Goal: Task Accomplishment & Management: Manage account settings

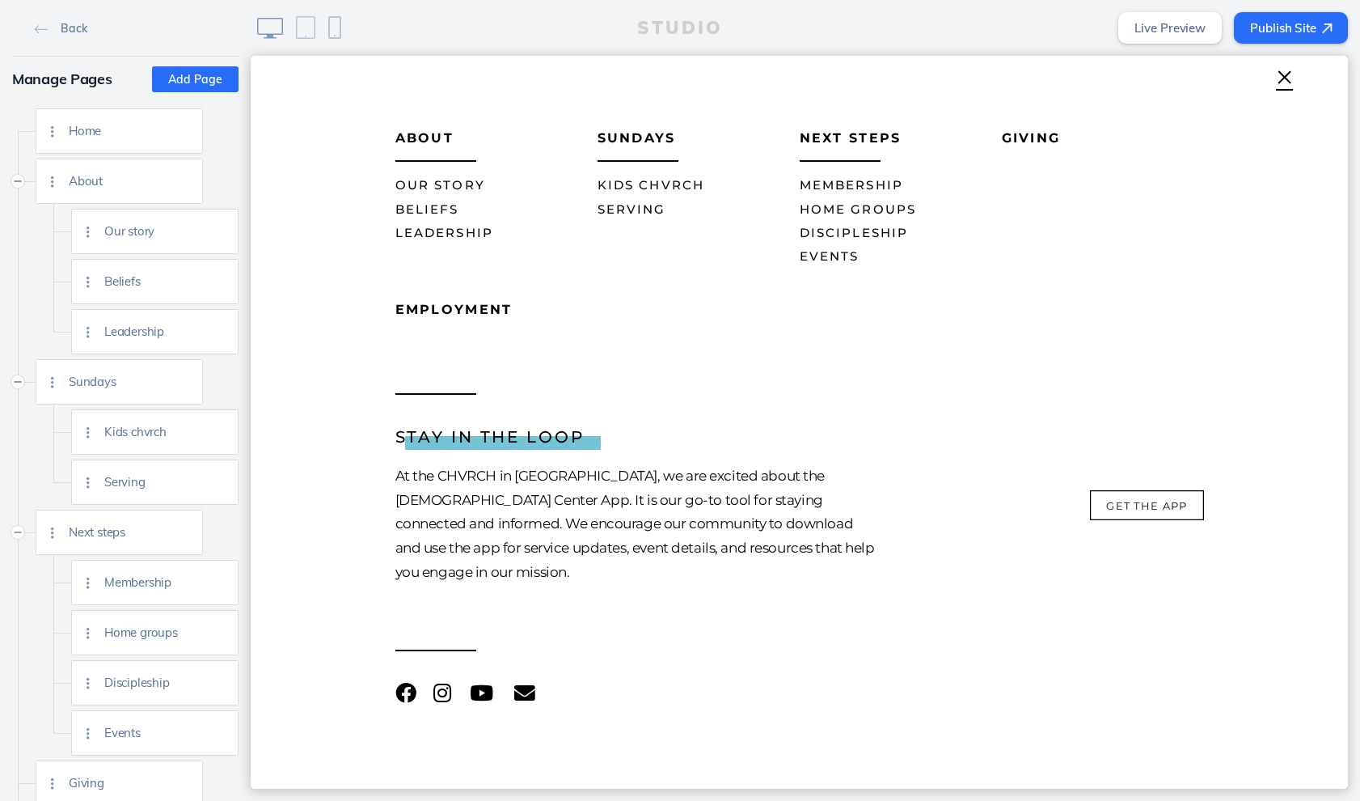
scroll to position [28, 0]
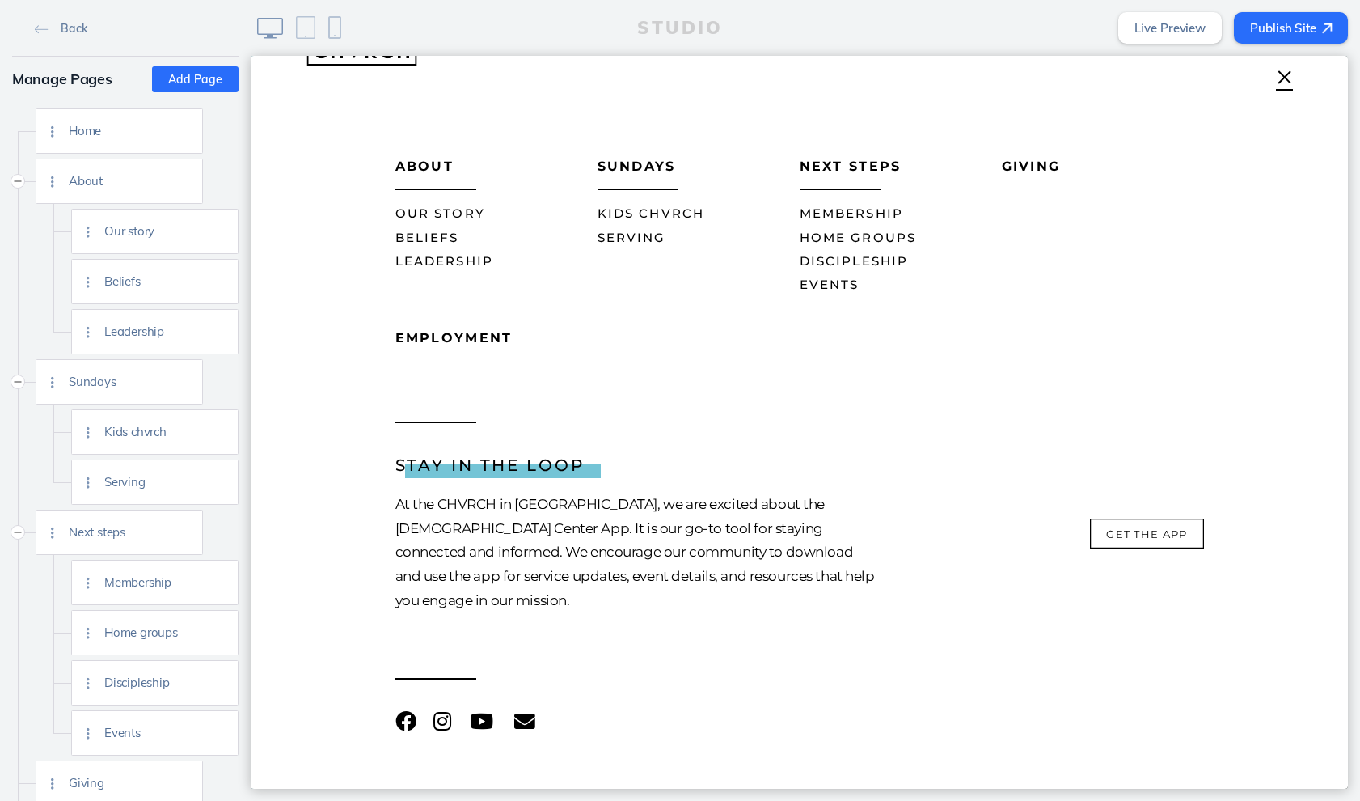
click at [437, 209] on span "Our Story" at bounding box center [440, 212] width 90 height 15
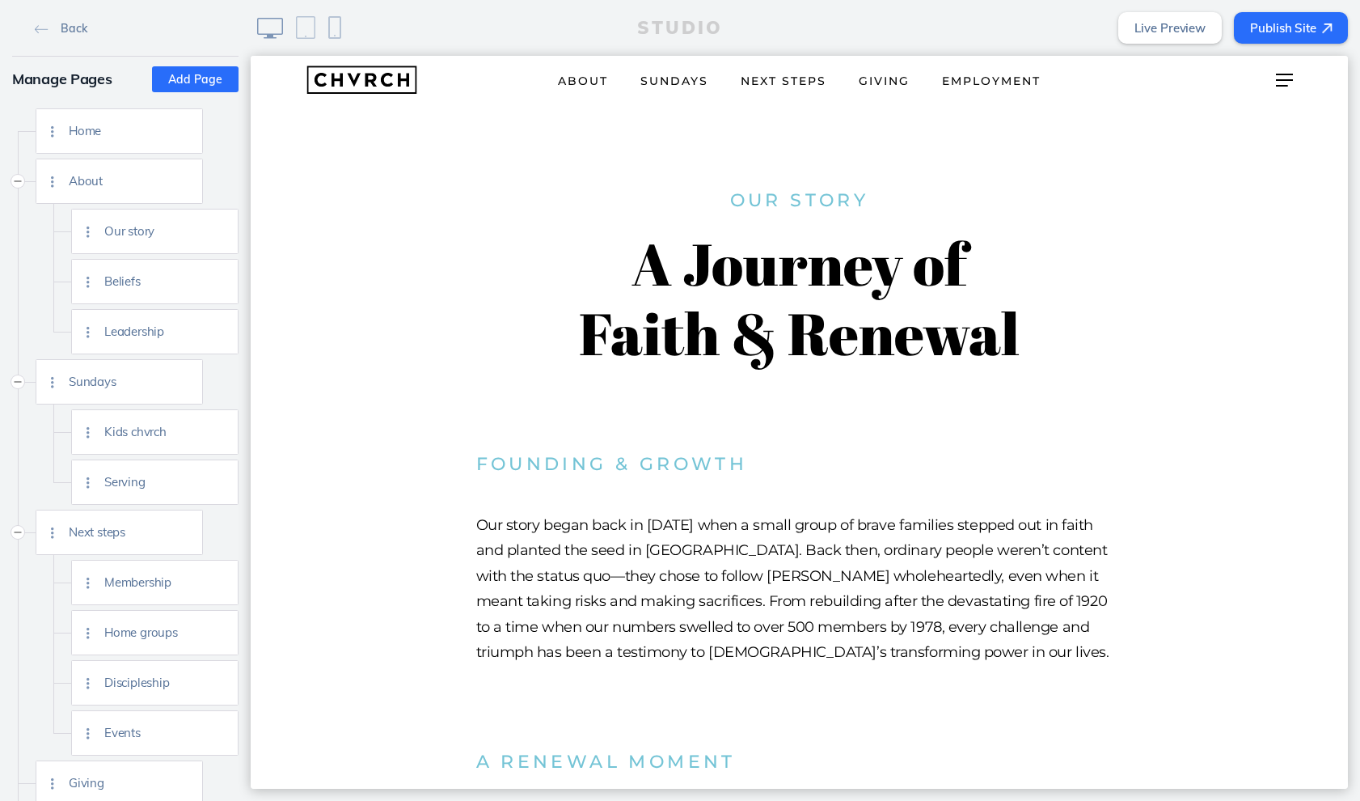
click at [797, 70] on link "Next Steps" at bounding box center [784, 79] width 118 height 28
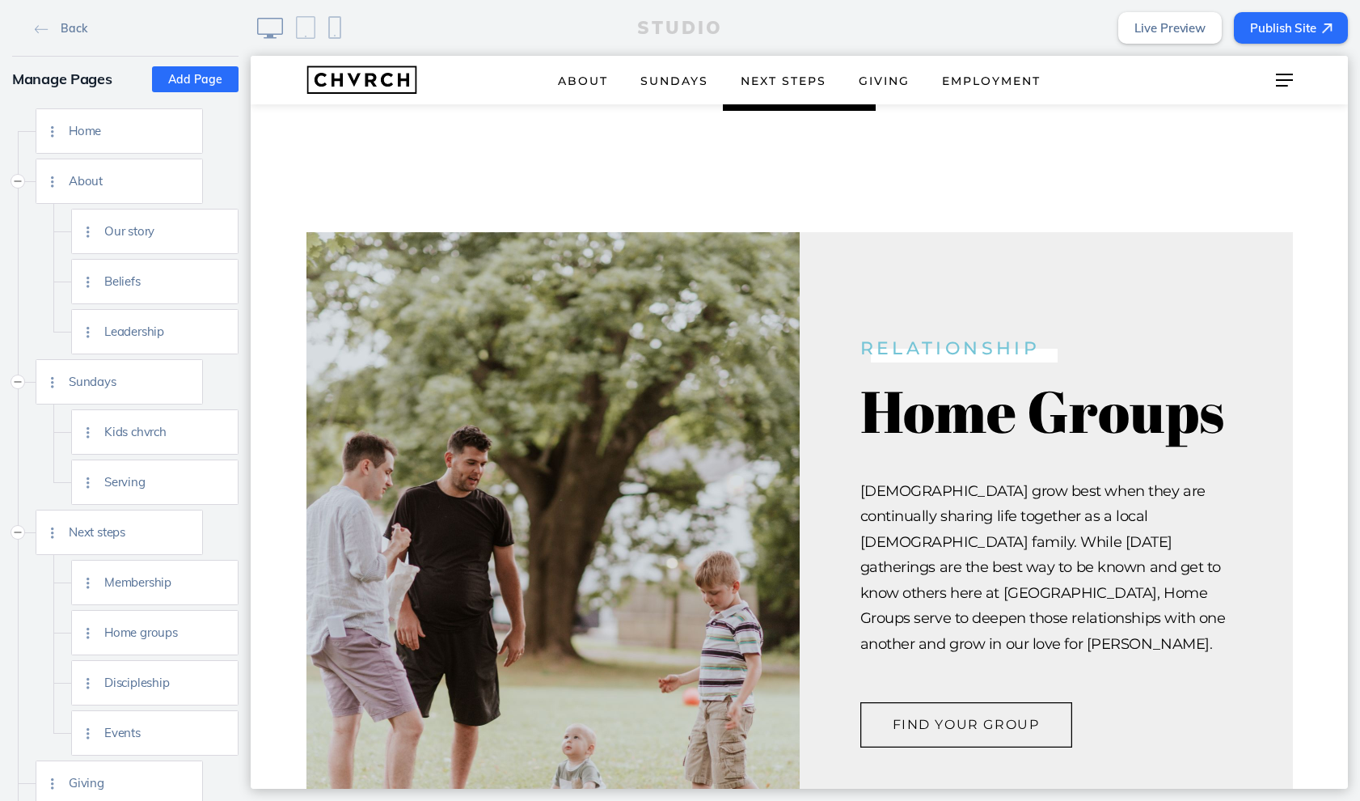
scroll to position [609, 0]
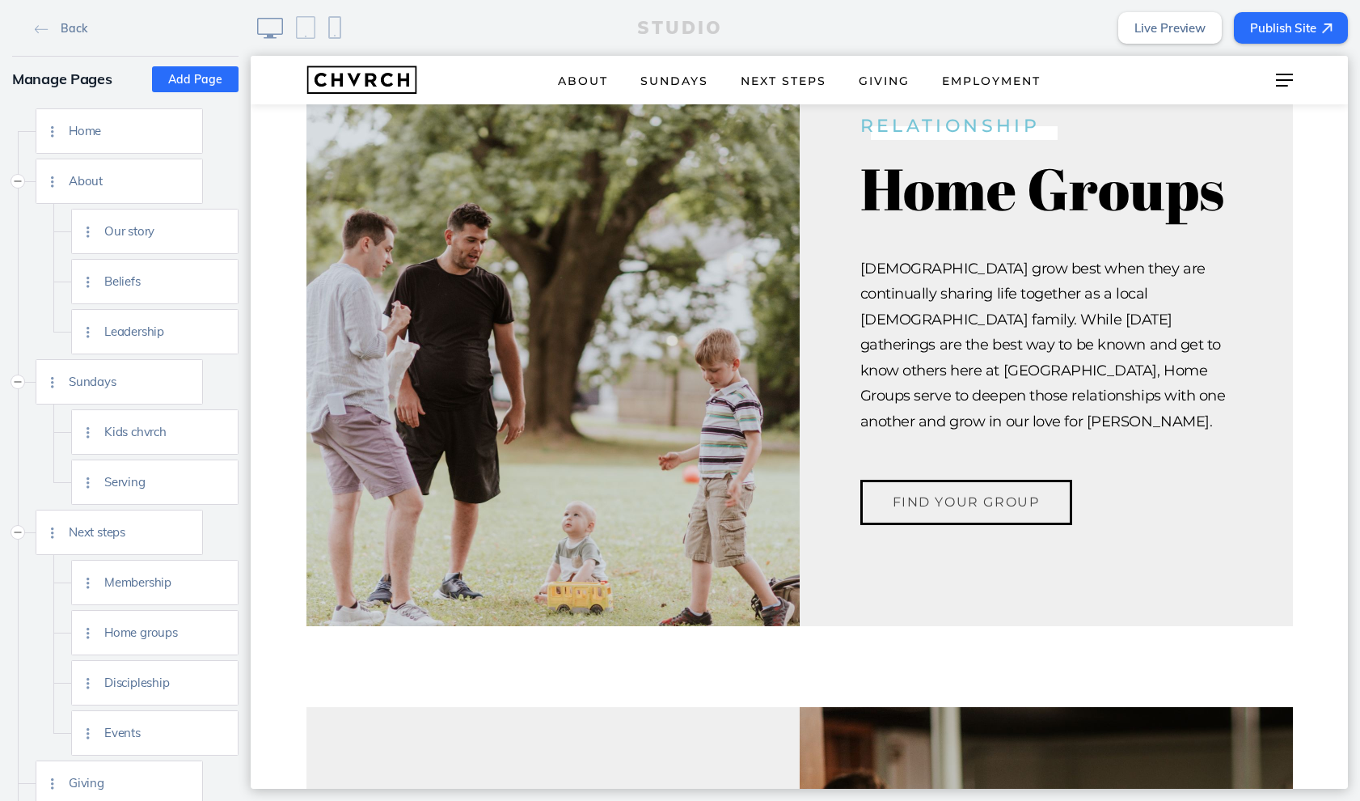
click at [980, 480] on button "Find Your Group" at bounding box center [966, 502] width 212 height 44
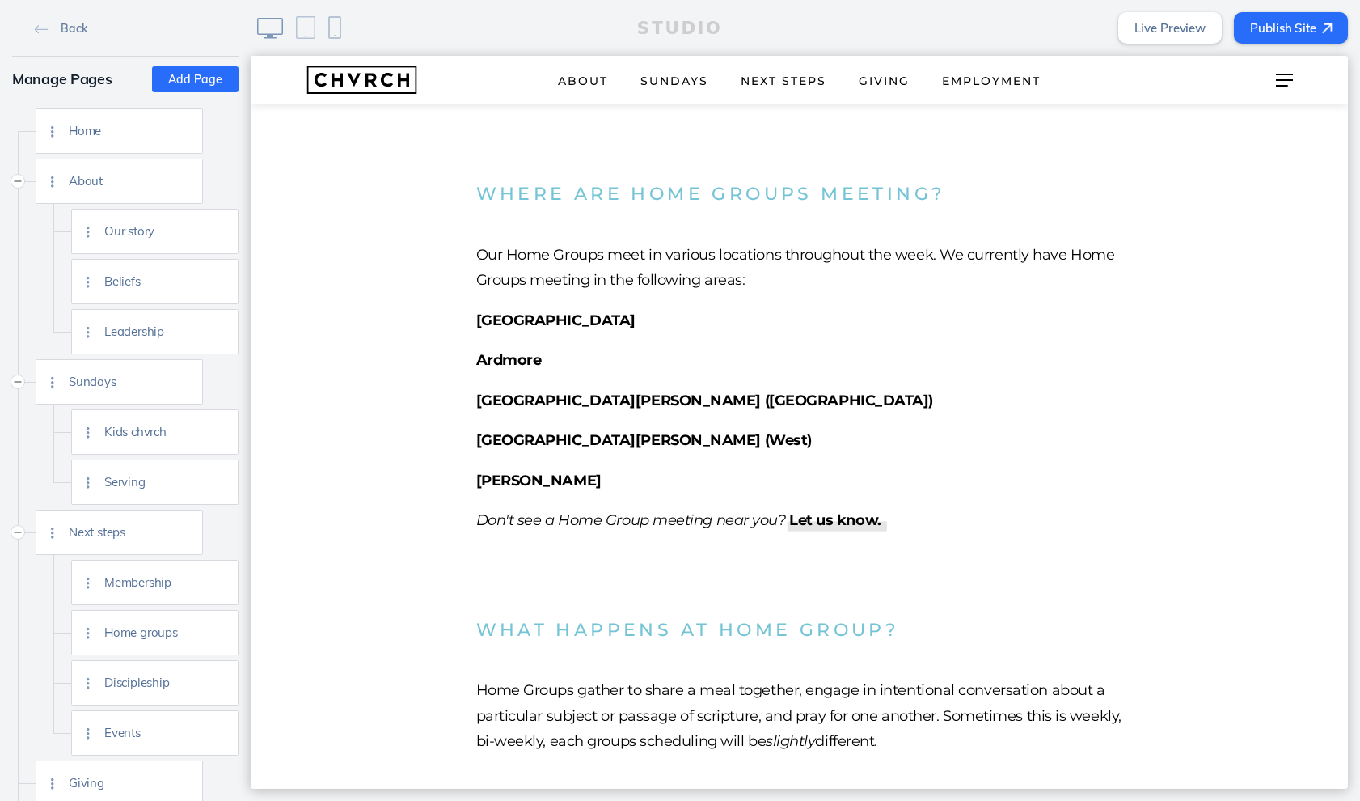
scroll to position [461, 0]
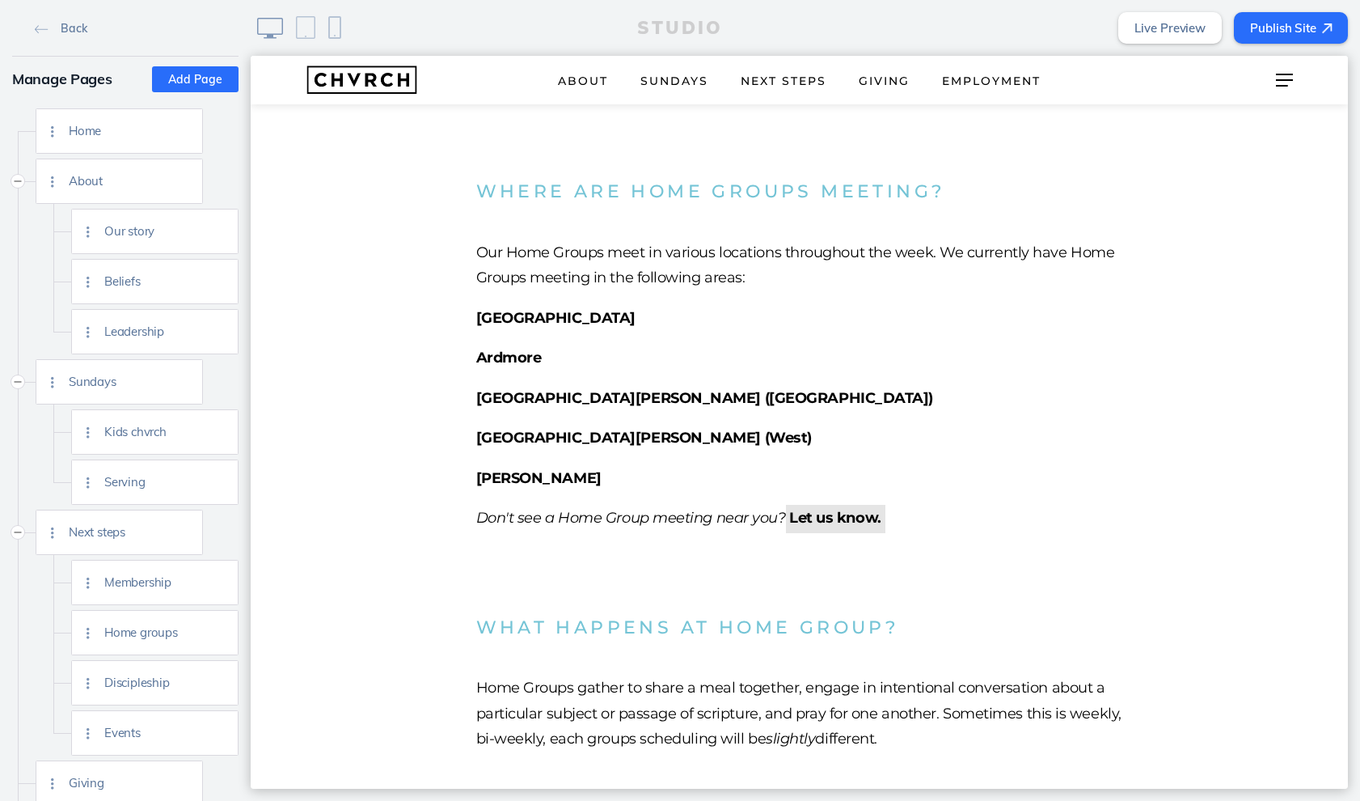
click at [818, 510] on strong "Let us know." at bounding box center [835, 518] width 92 height 18
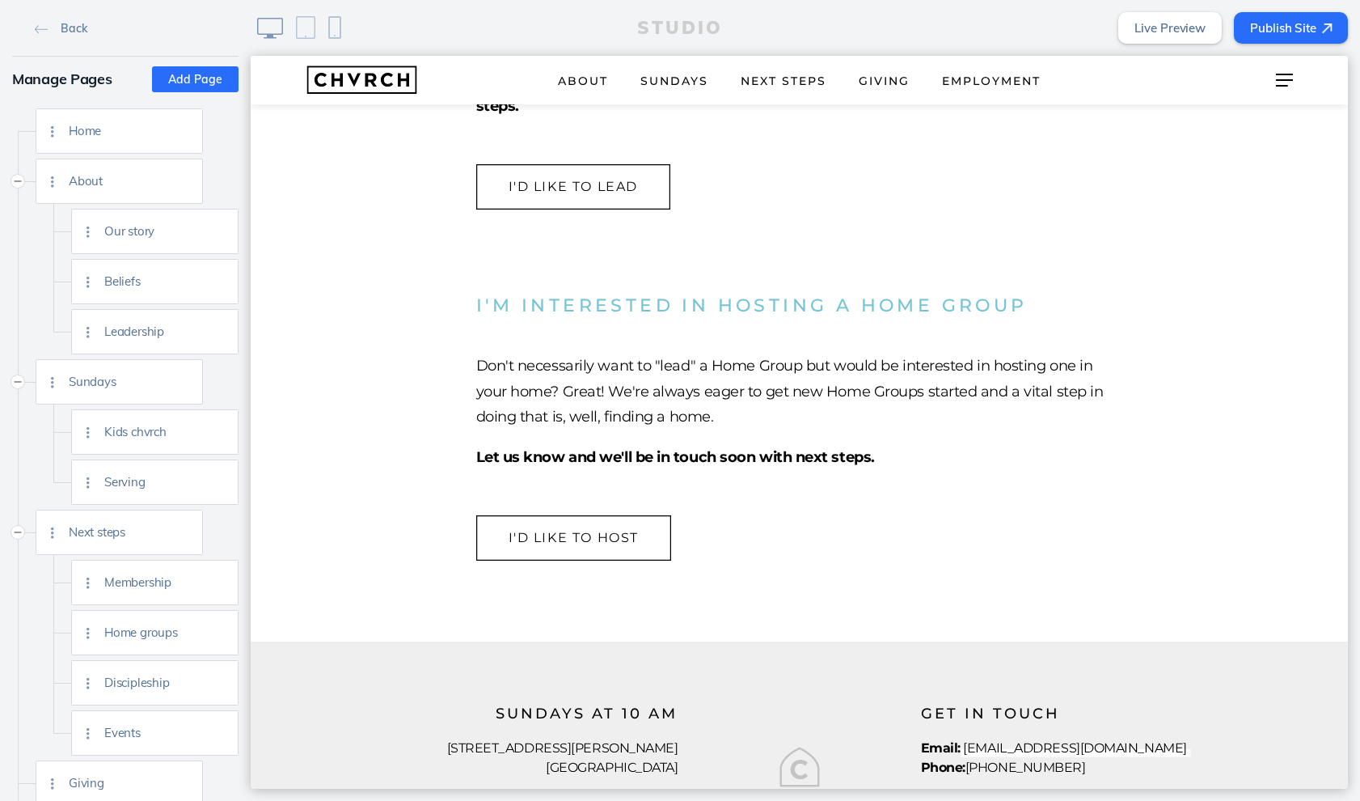
scroll to position [1861, 0]
click at [551, 526] on button "I'd like to host" at bounding box center [574, 536] width 196 height 44
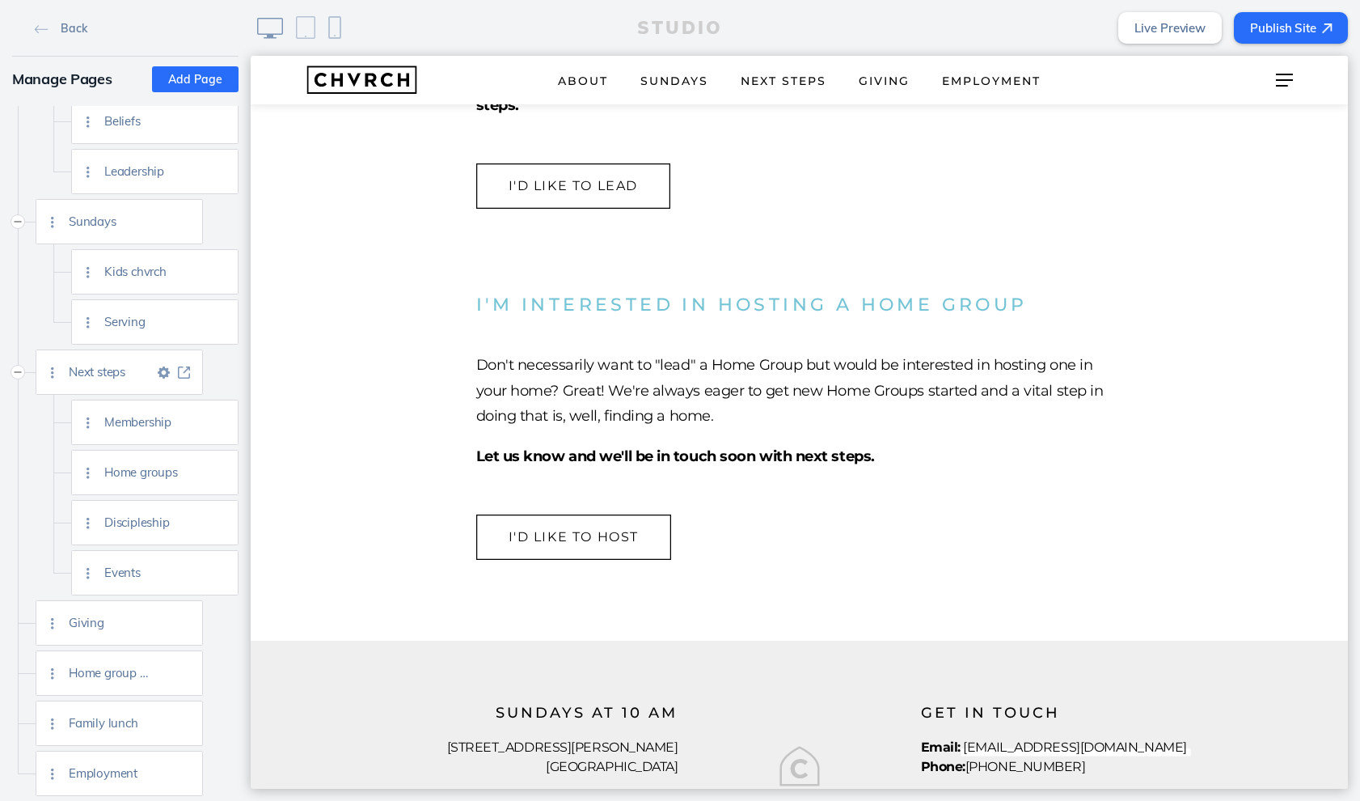
scroll to position [160, 0]
click at [145, 764] on div "Employment" at bounding box center [135, 773] width 133 height 44
click at [149, 773] on span "Employment" at bounding box center [111, 773] width 85 height 14
click at [163, 771] on img at bounding box center [164, 773] width 12 height 12
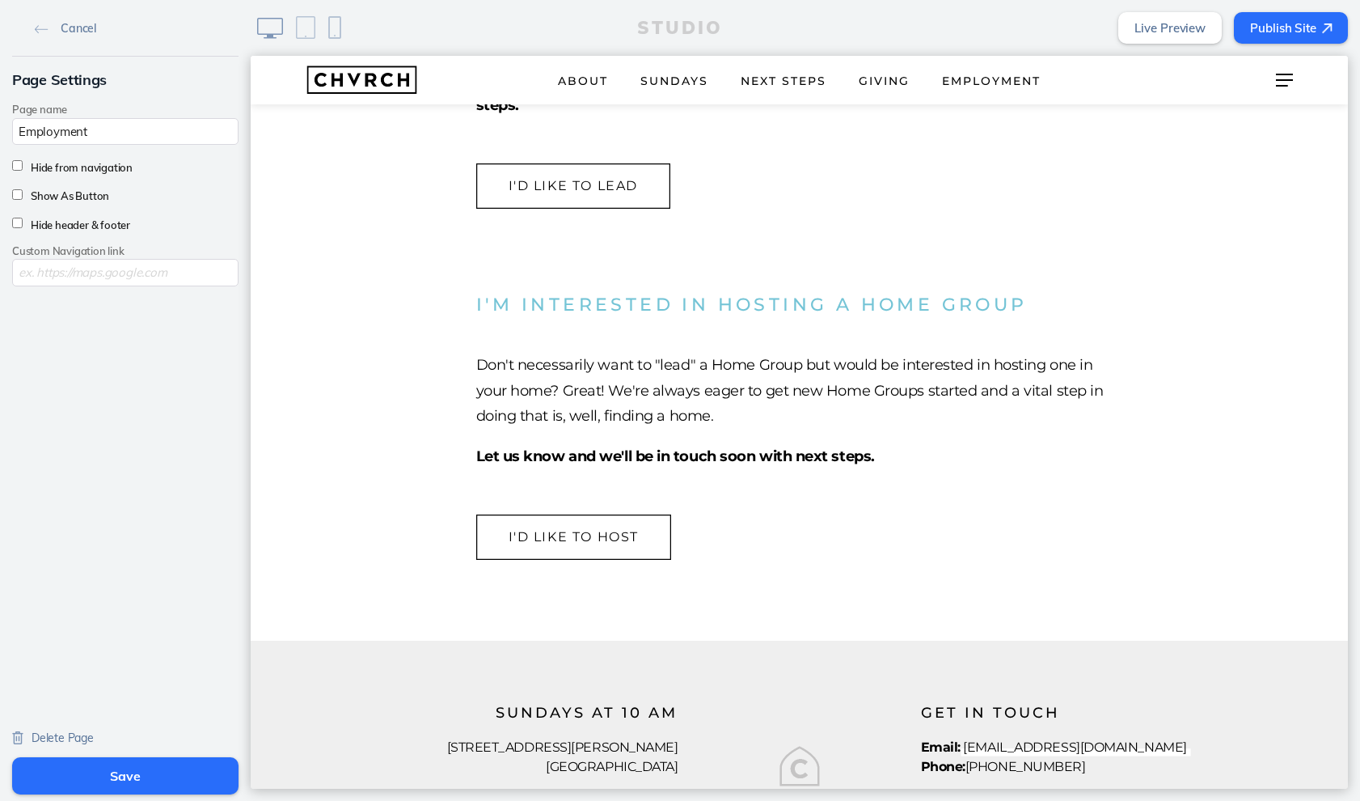
click at [19, 165] on input "Hide from navigation" at bounding box center [17, 165] width 11 height 11
checkbox input "true"
click at [143, 772] on button "Save" at bounding box center [125, 775] width 226 height 37
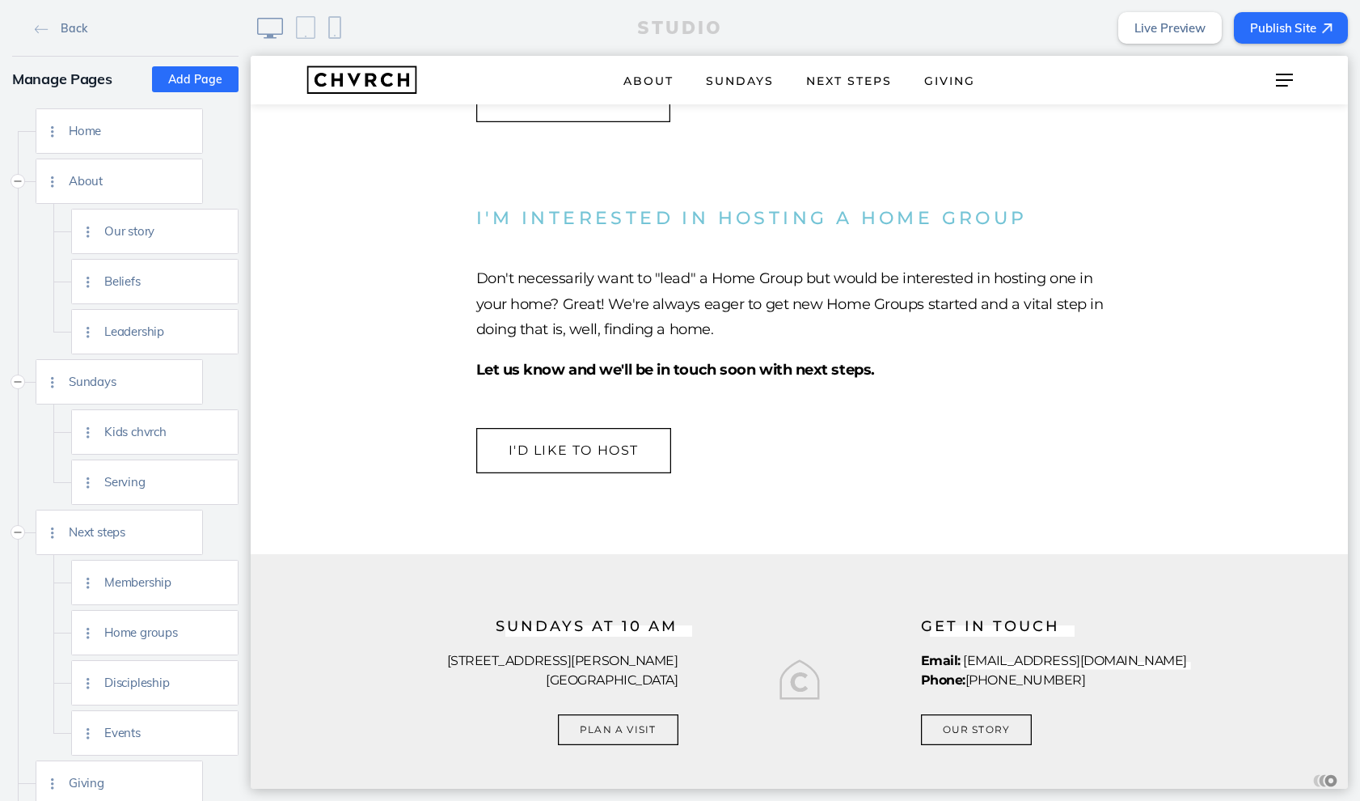
scroll to position [1947, 0]
click at [1282, 74] on span at bounding box center [1284, 75] width 17 height 2
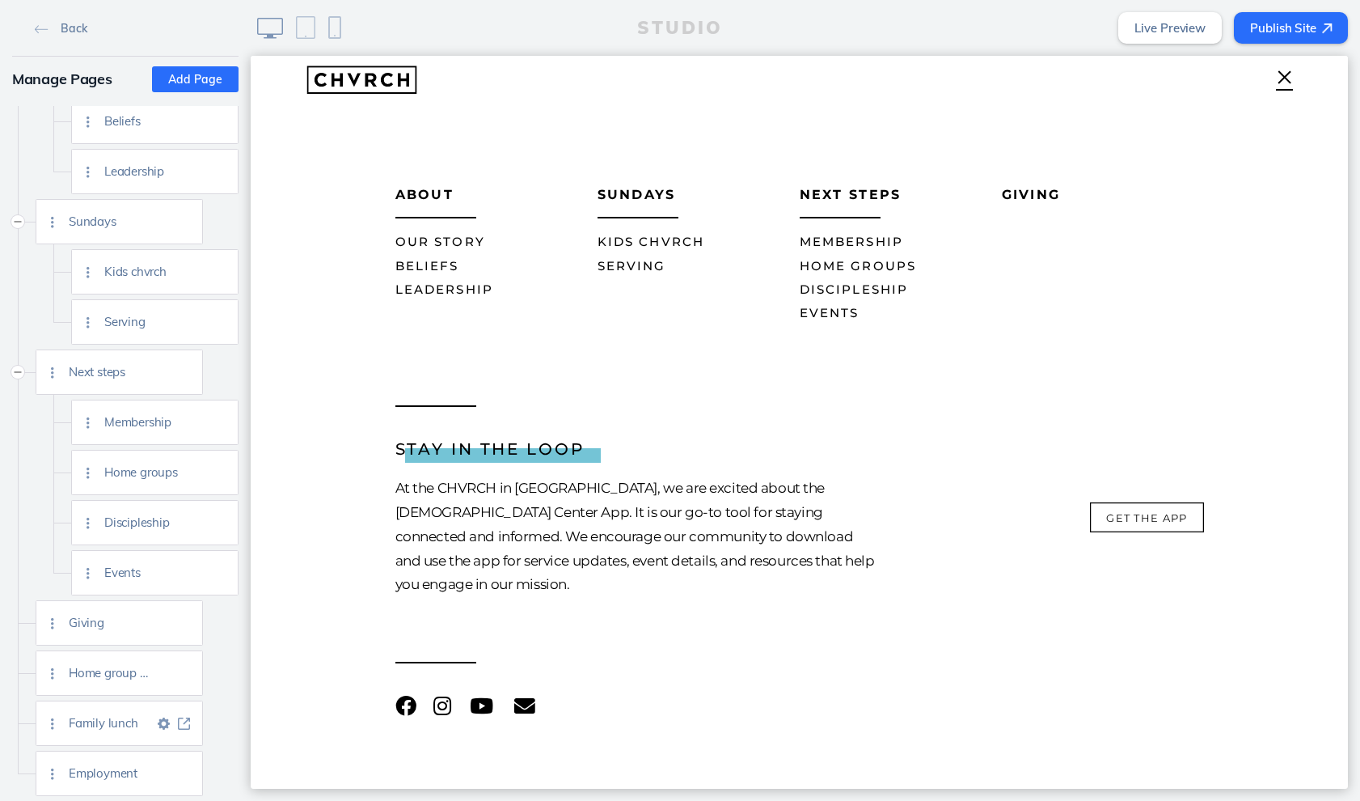
scroll to position [160, 0]
click at [162, 770] on img at bounding box center [164, 773] width 12 height 12
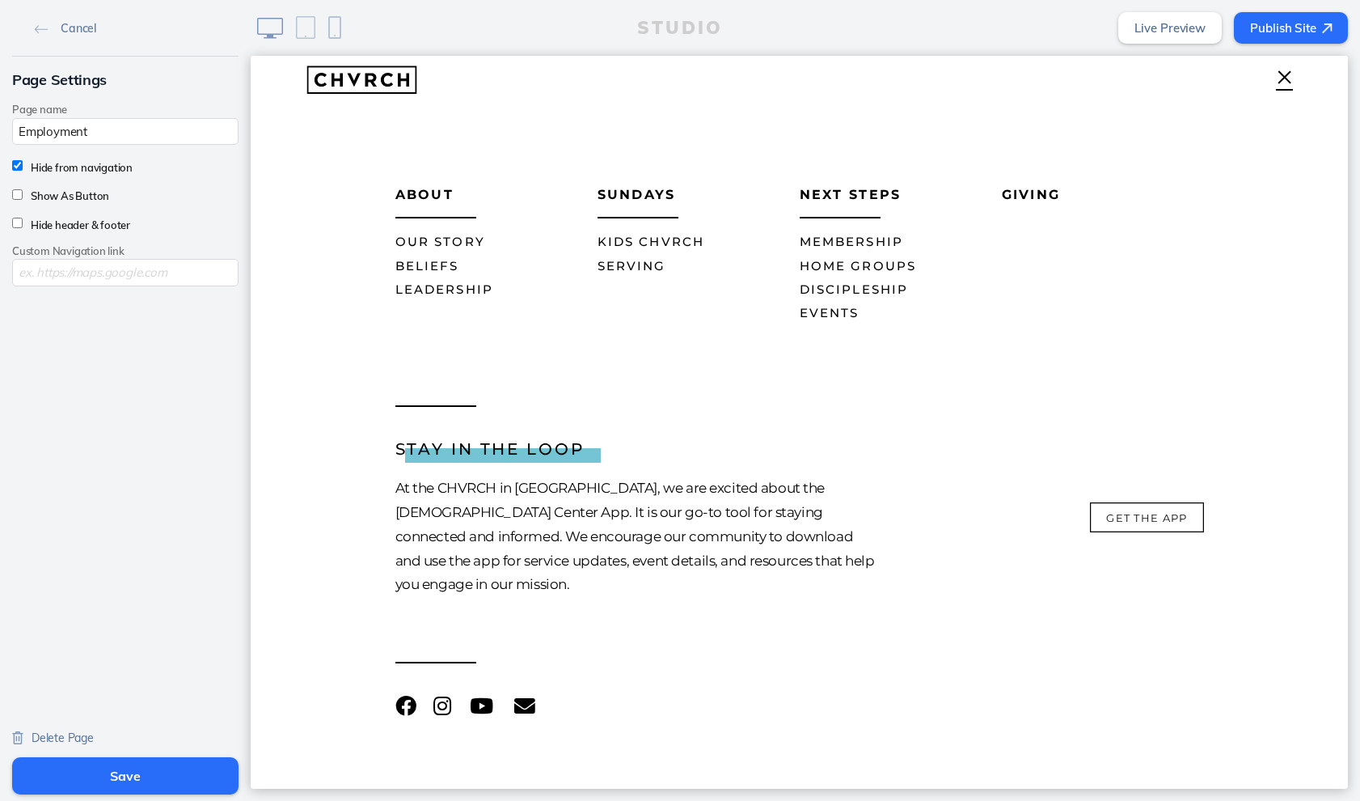
click at [15, 167] on input "Hide from navigation" at bounding box center [17, 165] width 11 height 11
checkbox input "false"
click at [16, 223] on input "Hide header & footer" at bounding box center [17, 223] width 11 height 11
checkbox input "true"
click at [99, 770] on button "Save" at bounding box center [125, 775] width 226 height 37
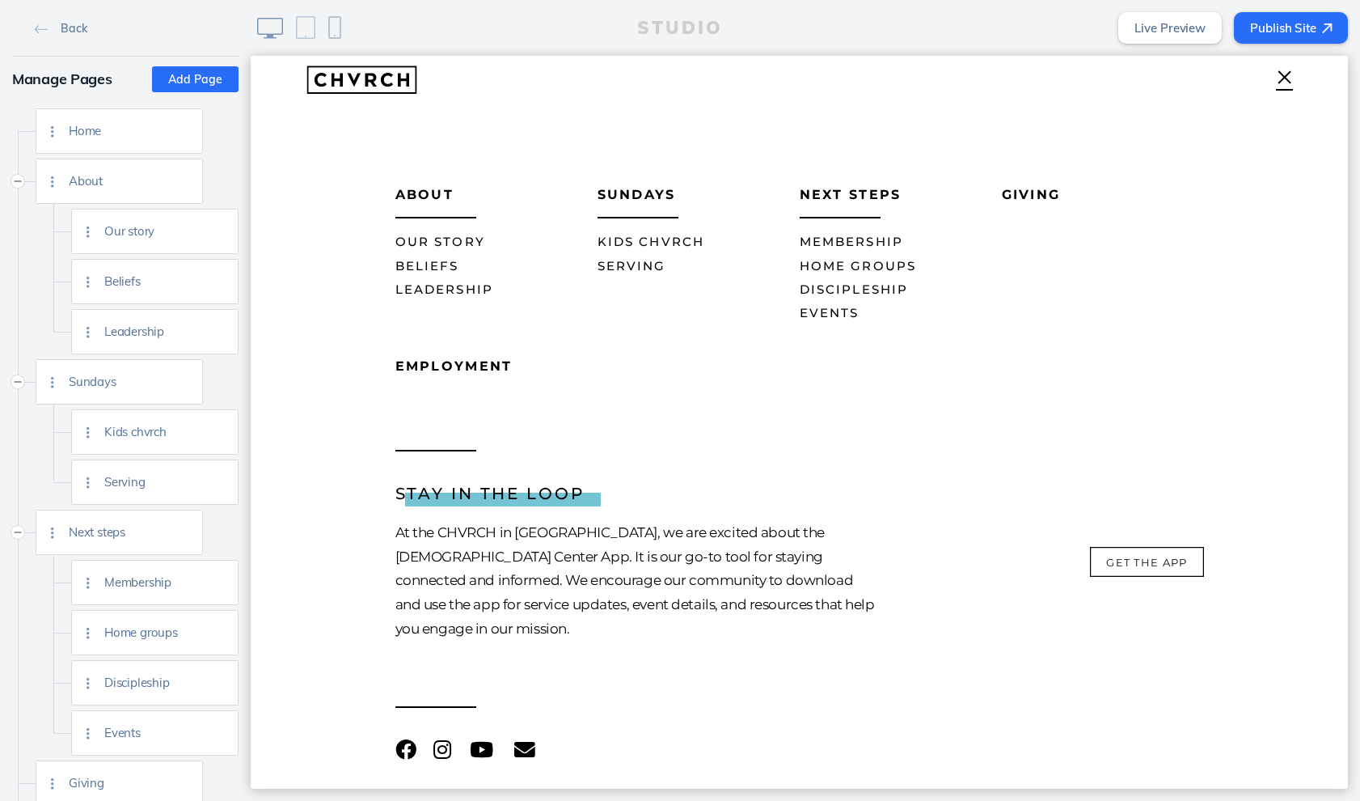
scroll to position [0, 0]
click at [133, 133] on span "Home" at bounding box center [111, 131] width 85 height 14
click at [180, 127] on img at bounding box center [184, 131] width 12 height 12
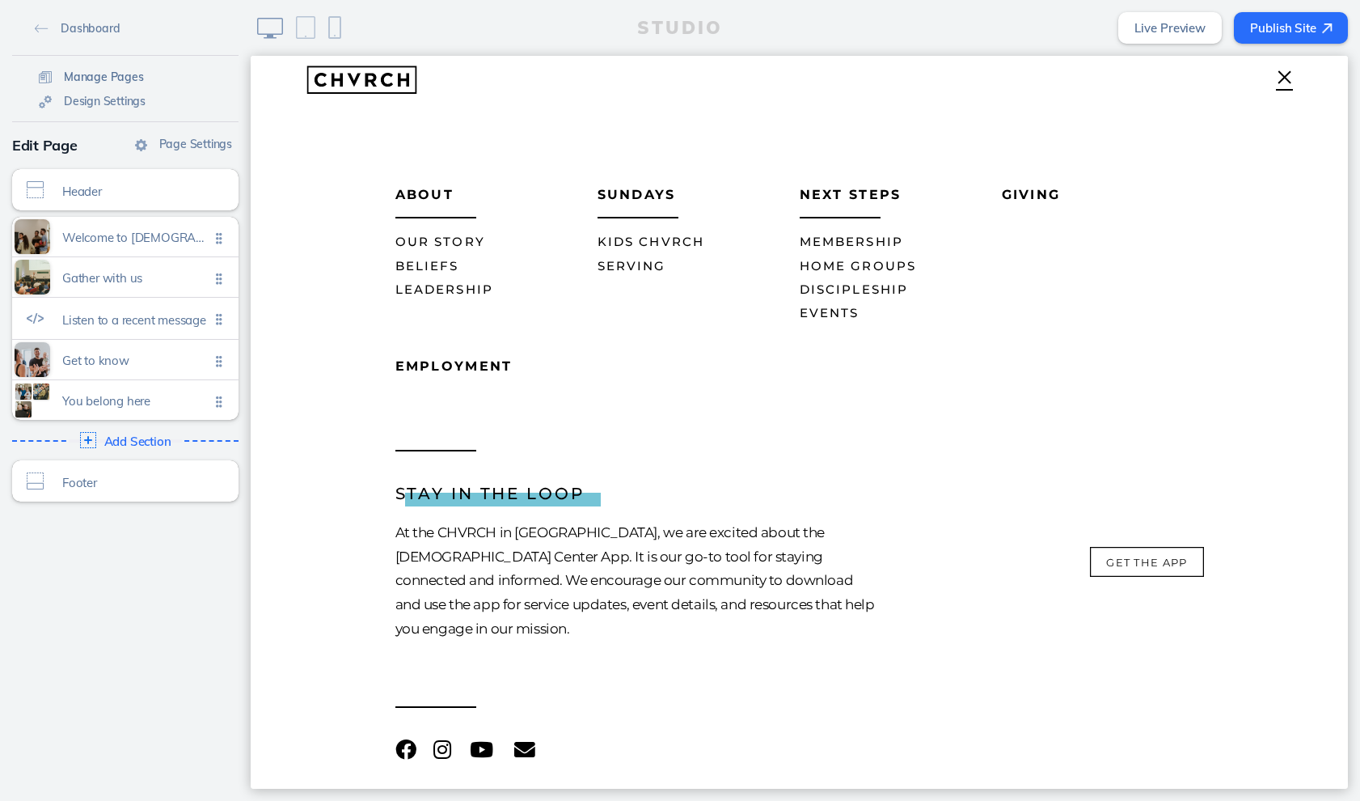
click at [100, 72] on span "Manage Pages" at bounding box center [104, 77] width 80 height 15
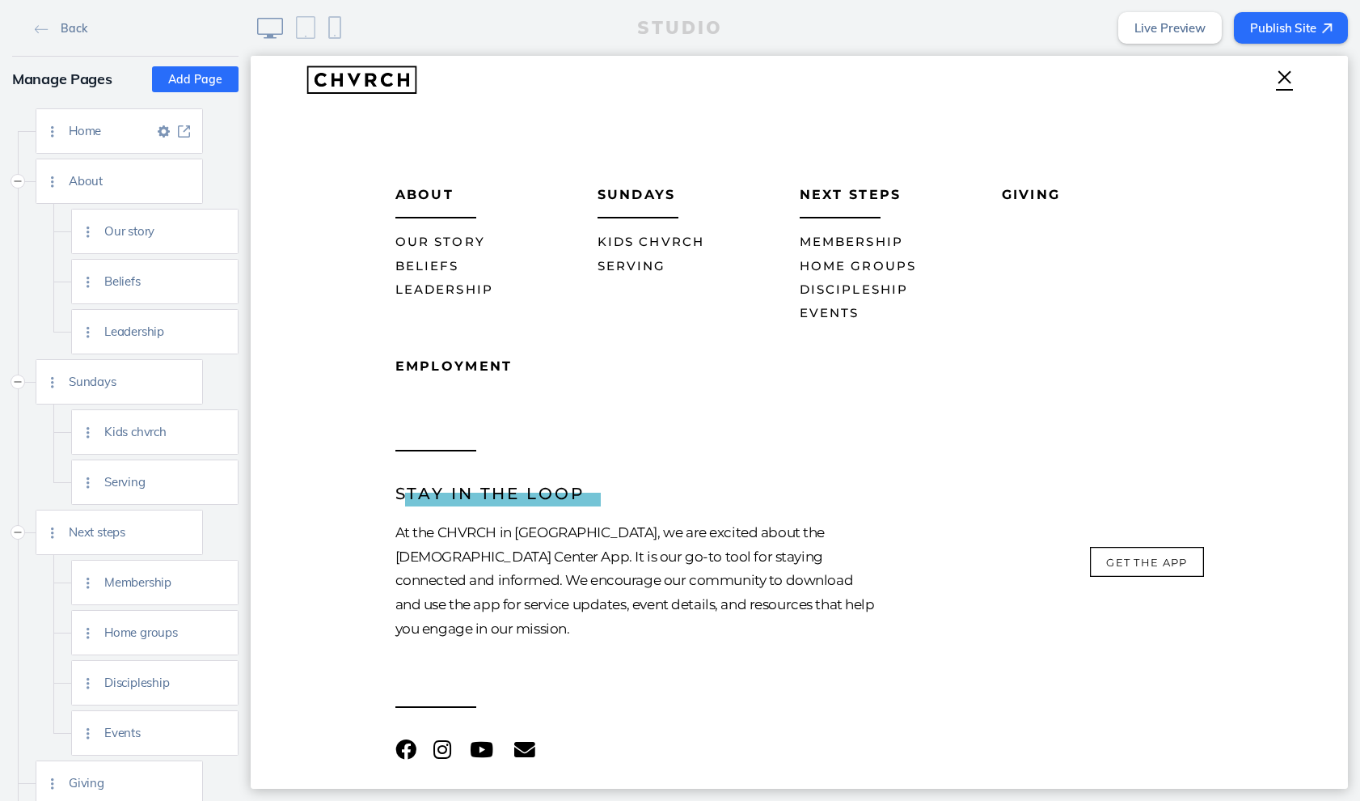
click at [82, 134] on span "Home" at bounding box center [111, 131] width 85 height 14
click at [328, 74] on img at bounding box center [362, 79] width 112 height 37
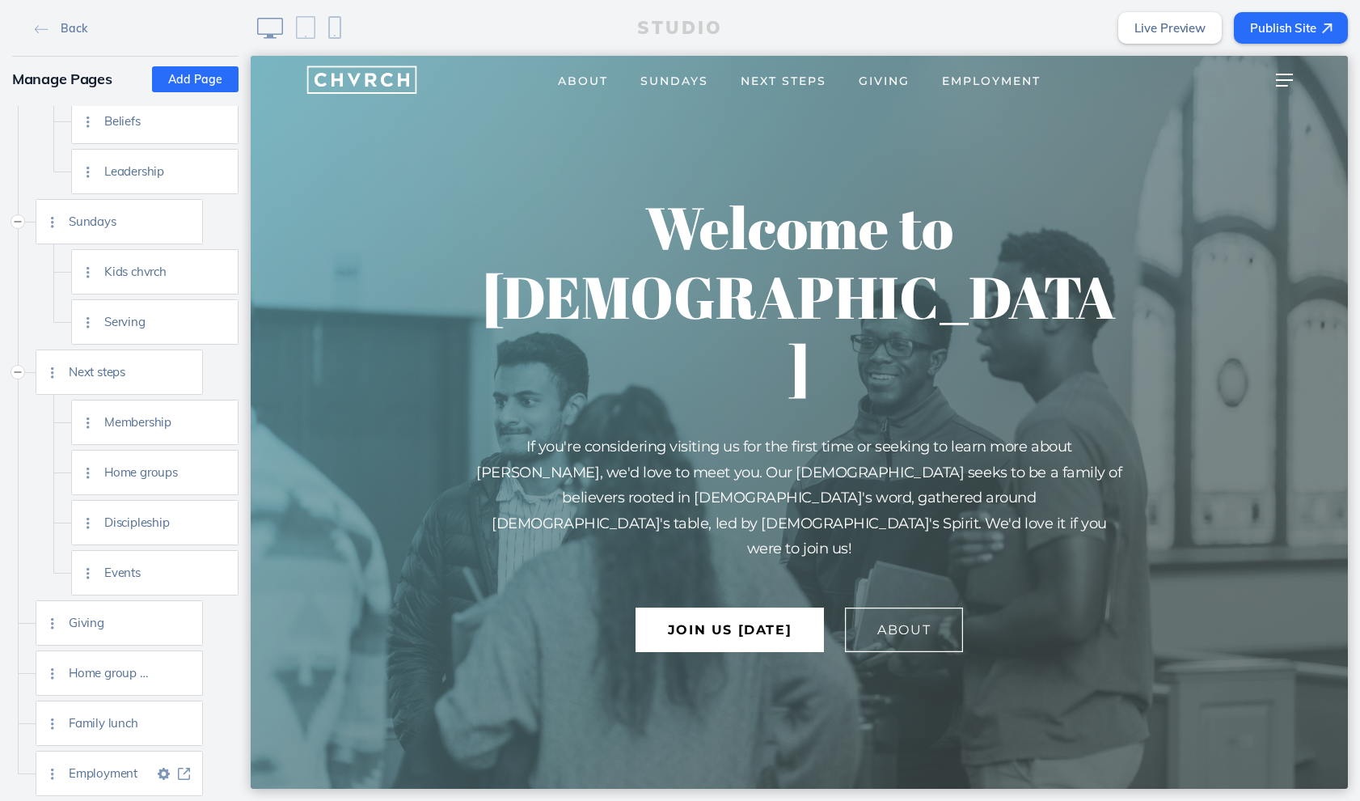
scroll to position [160, 0]
click at [163, 771] on img at bounding box center [164, 773] width 12 height 12
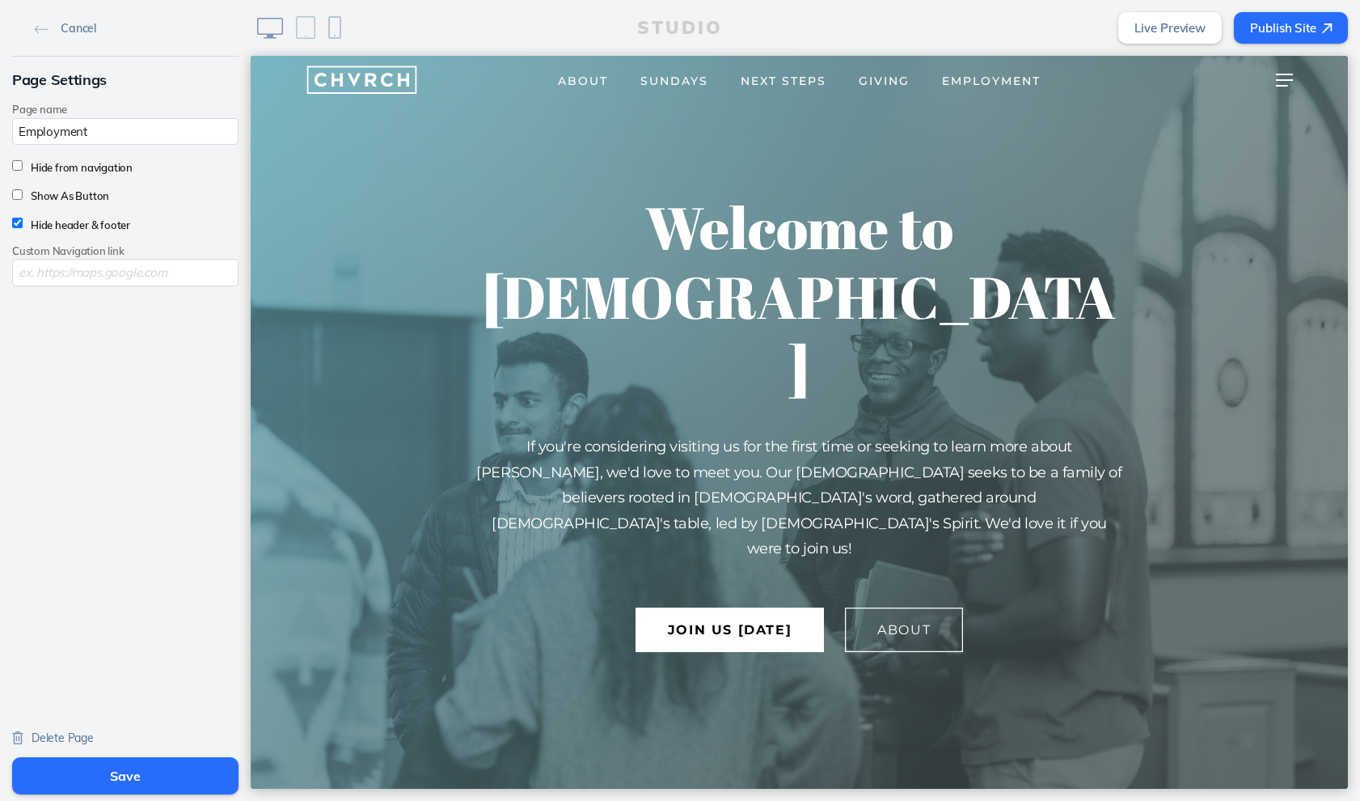
click at [15, 226] on input "Hide header & footer" at bounding box center [17, 223] width 11 height 11
checkbox input "false"
click at [18, 171] on input "Hide from navigation" at bounding box center [17, 165] width 11 height 11
checkbox input "true"
click at [119, 778] on button "Save" at bounding box center [125, 775] width 226 height 37
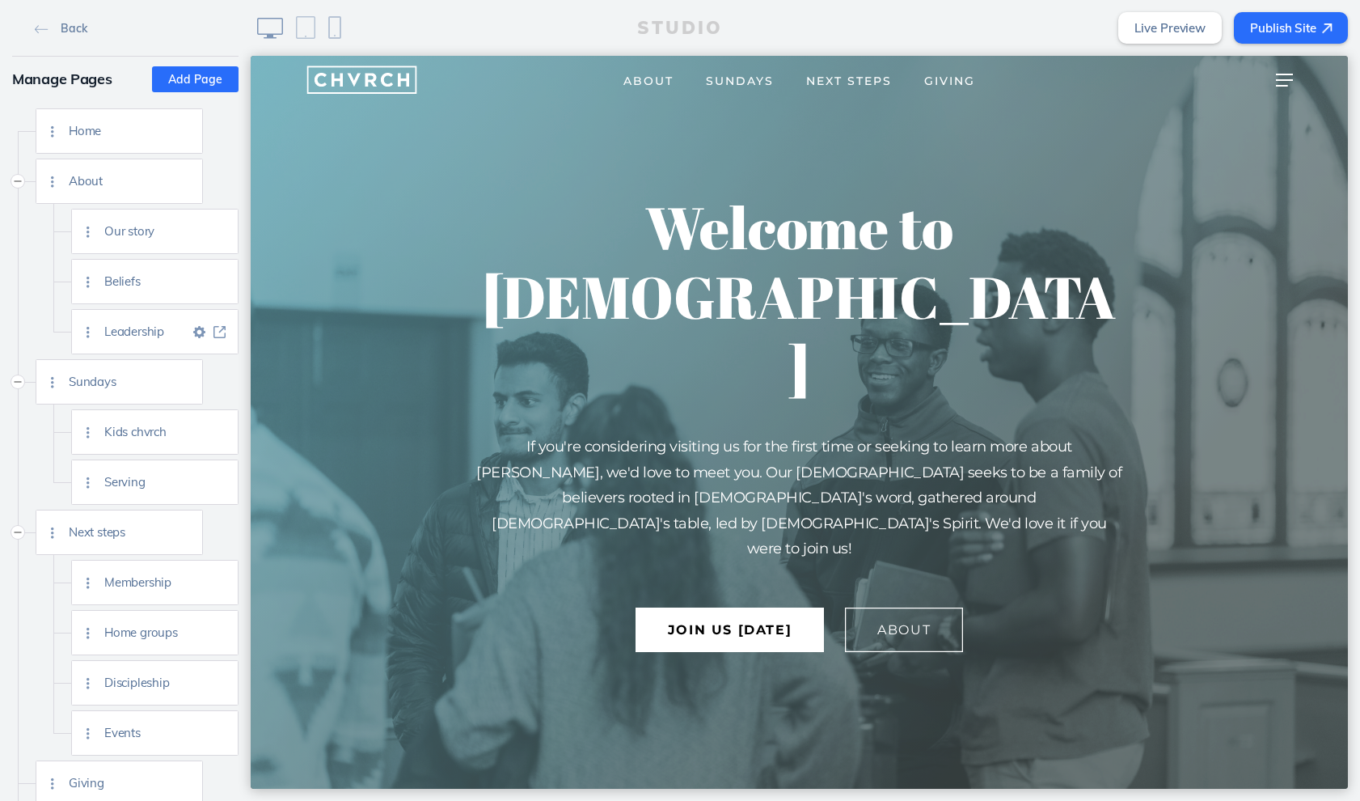
scroll to position [0, 0]
click at [87, 135] on span "Home" at bounding box center [111, 131] width 85 height 14
click at [40, 27] on img at bounding box center [42, 29] width 14 height 9
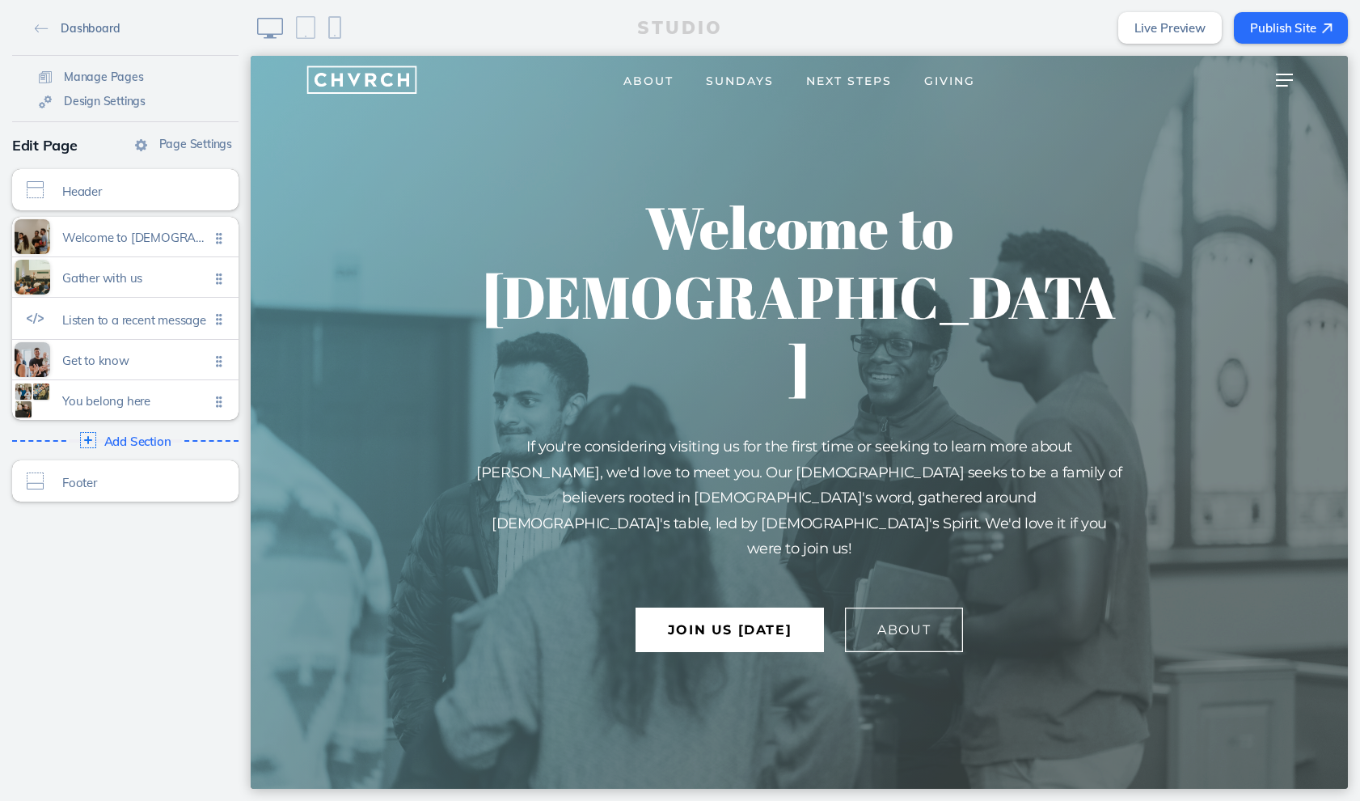
click at [40, 27] on img at bounding box center [42, 28] width 14 height 9
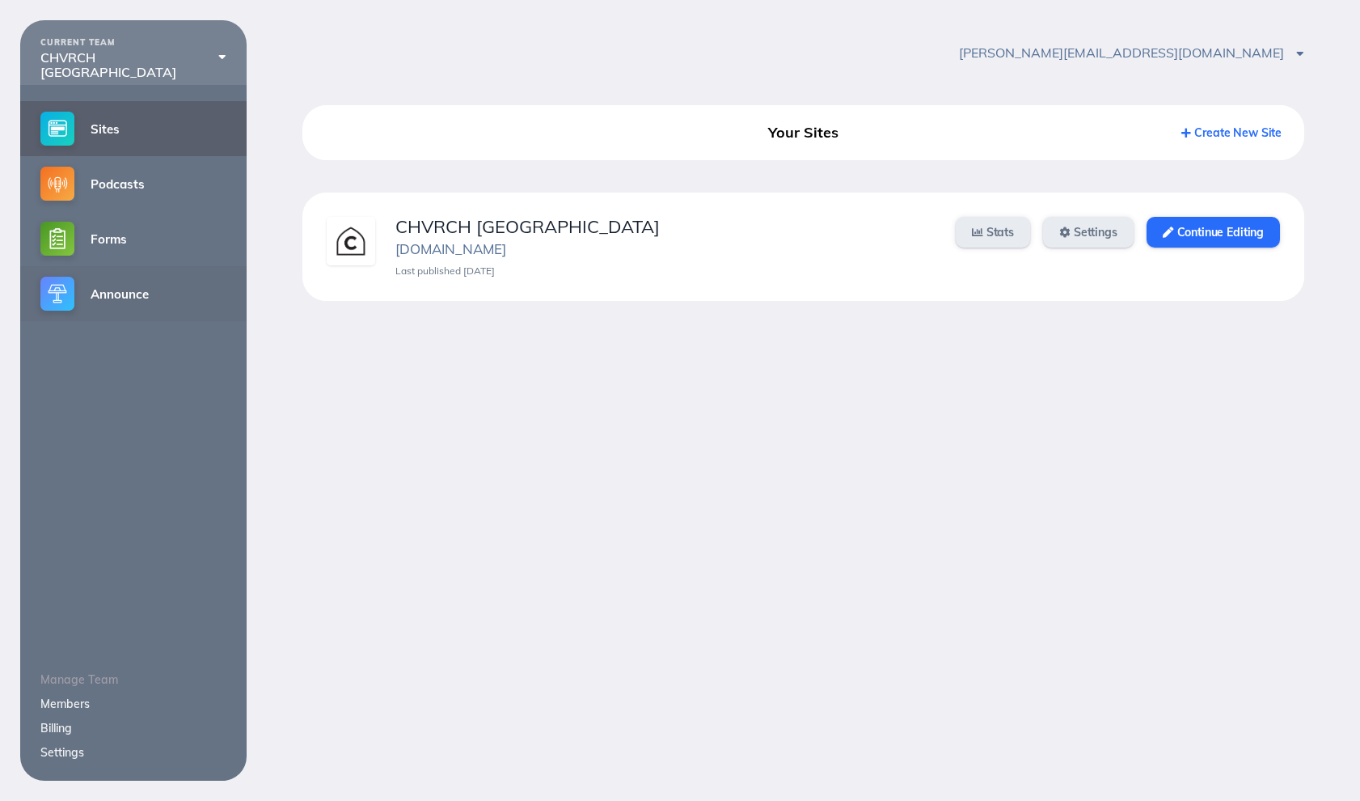
click at [116, 292] on link "Announce" at bounding box center [133, 293] width 226 height 55
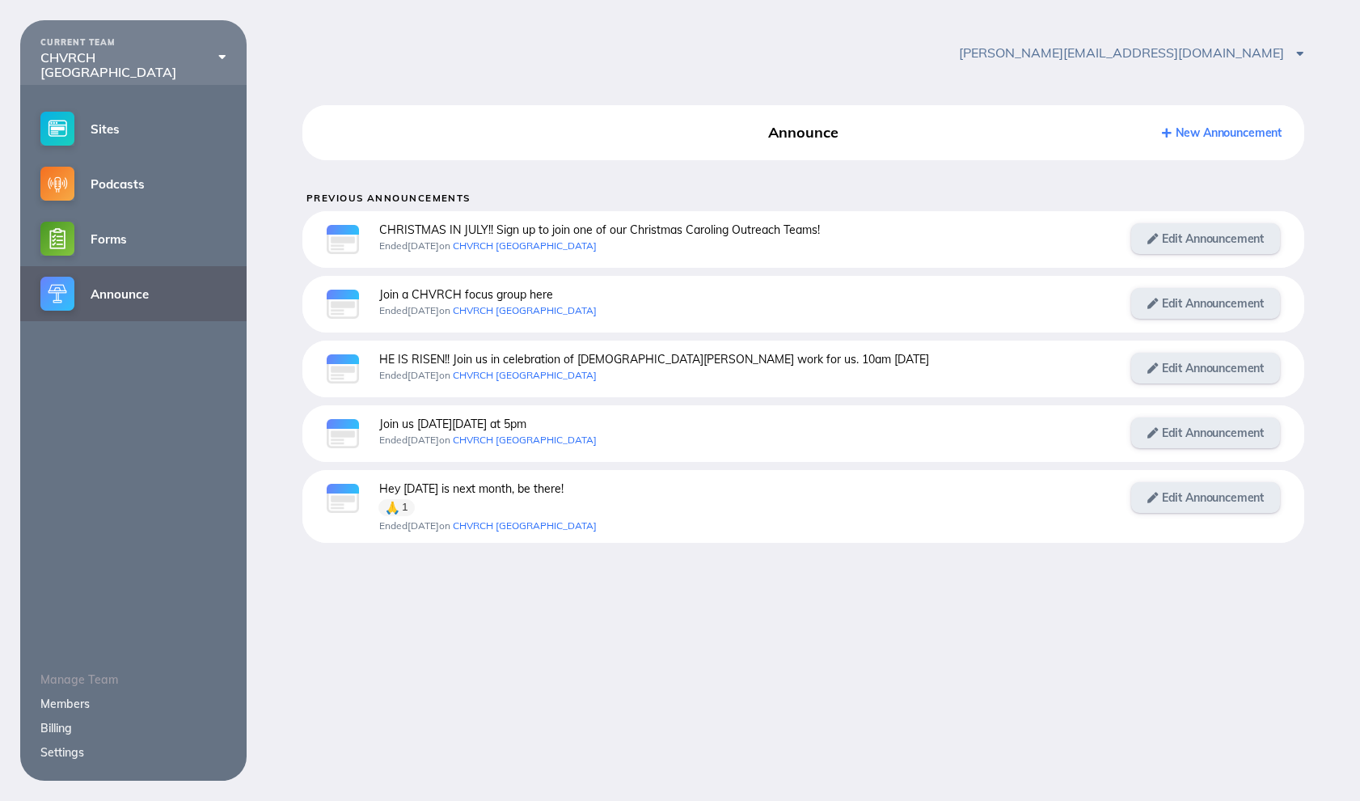
click at [1240, 130] on link "New Announcement" at bounding box center [1222, 132] width 120 height 15
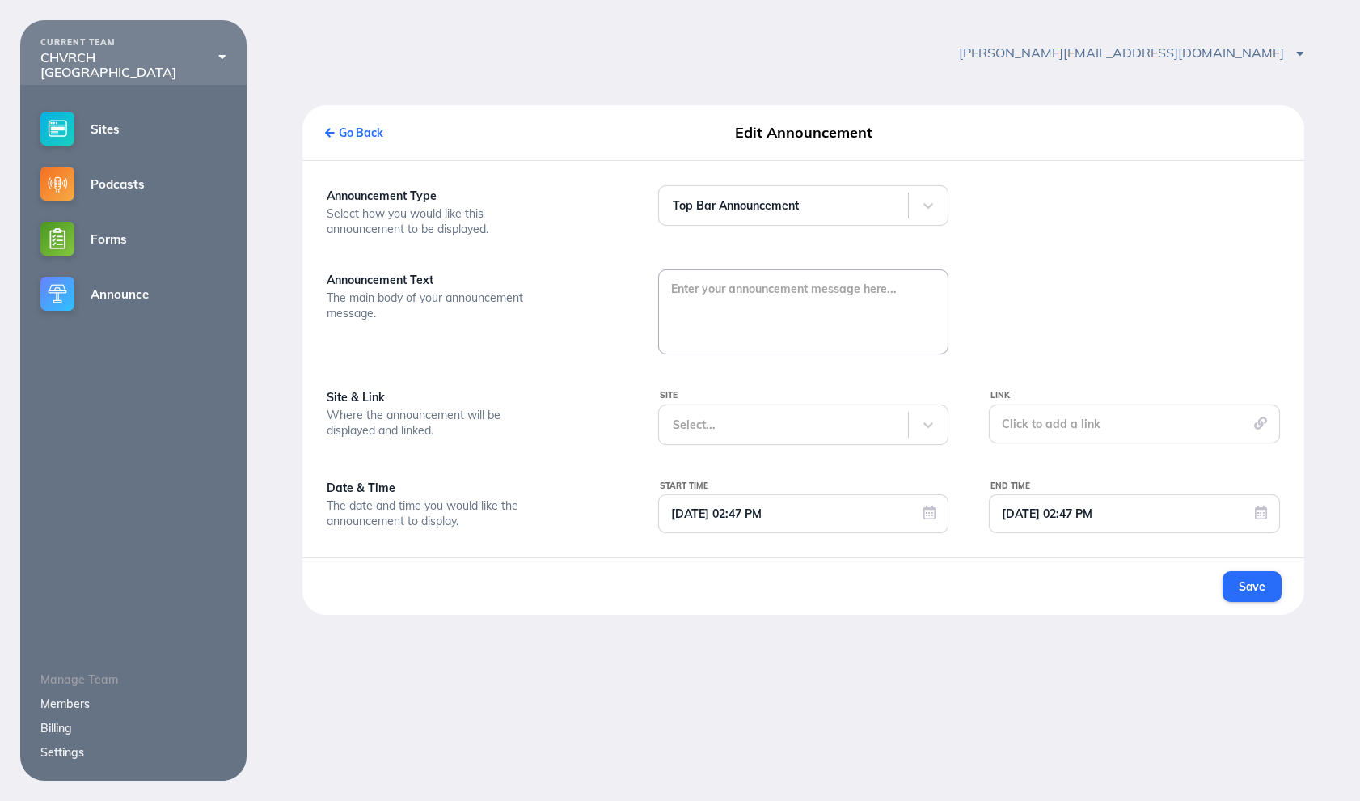
click at [734, 287] on textarea at bounding box center [803, 310] width 289 height 81
click at [767, 291] on textarea "Join us for our FAL FAMILY Kickoff September" at bounding box center [803, 310] width 289 height 81
click at [929, 287] on textarea "Join us for our FALL FAMILY Kickoff September" at bounding box center [803, 310] width 289 height 81
type textarea "Join us for our FALL FAMILY Kickoff [DATE]"
